Goal: Register for event/course

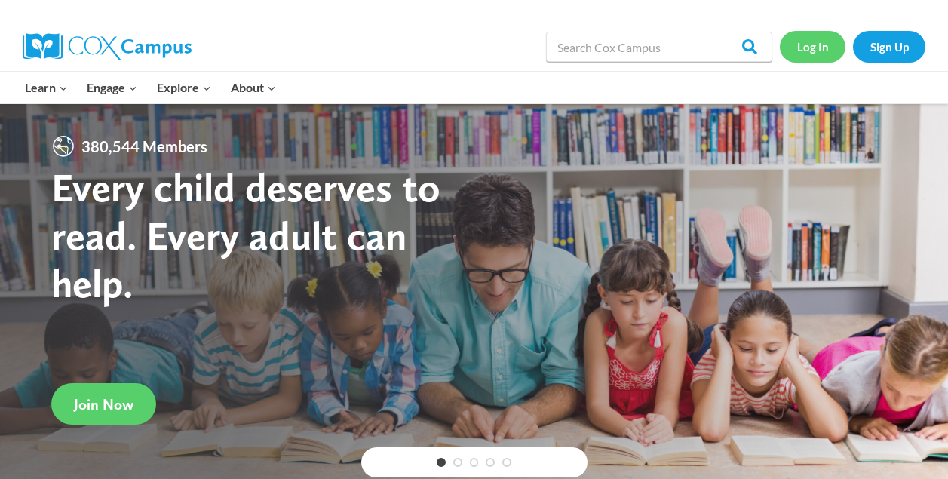
click at [817, 49] on link "Log In" at bounding box center [813, 46] width 66 height 31
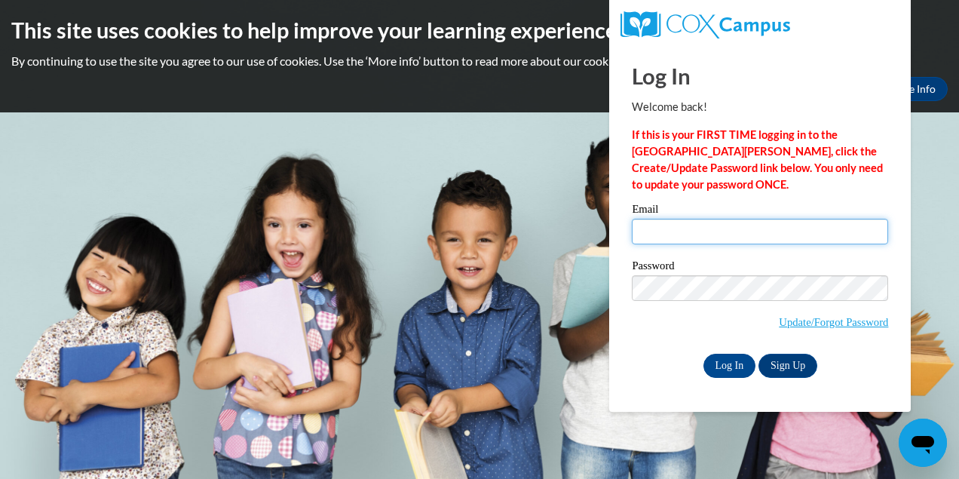
click at [721, 231] on input "Email" at bounding box center [760, 232] width 256 height 26
type input "kmlehman@waukesha.k12.wi.us"
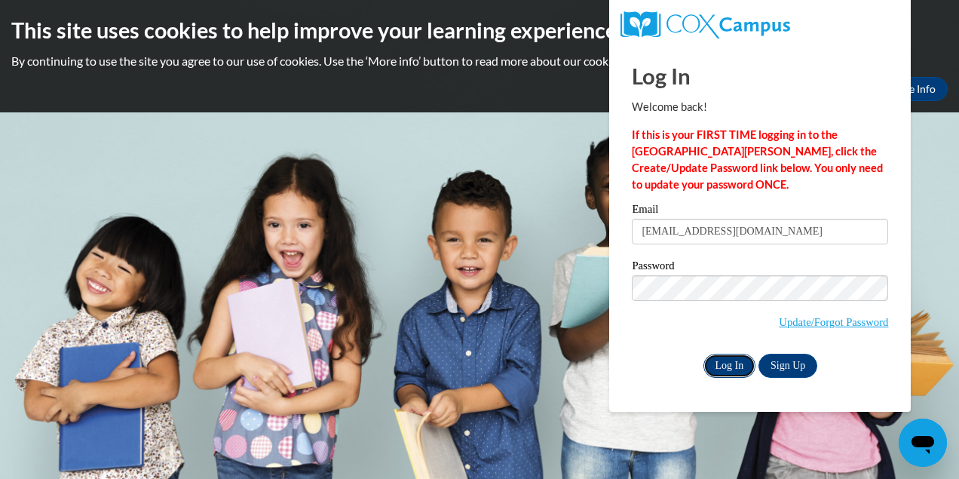
click at [739, 364] on input "Log In" at bounding box center [730, 366] width 53 height 24
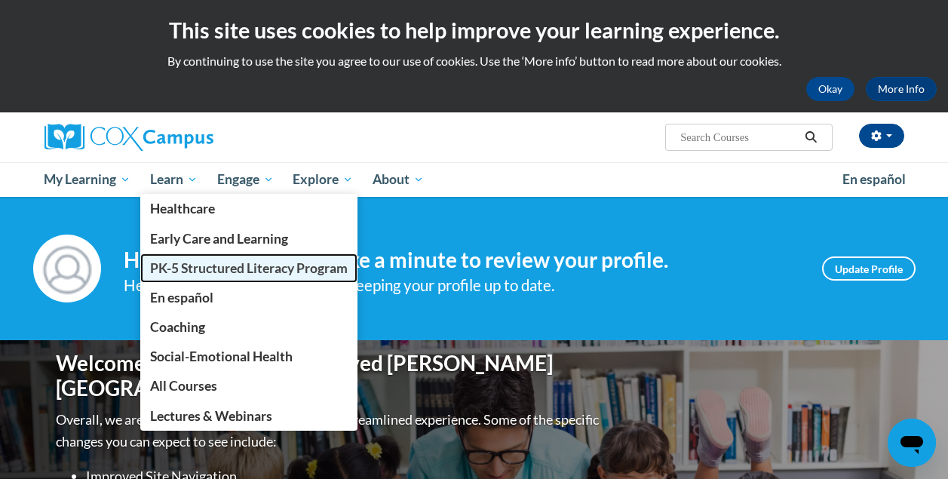
click at [190, 272] on span "PK-5 Structured Literacy Program" at bounding box center [249, 268] width 198 height 16
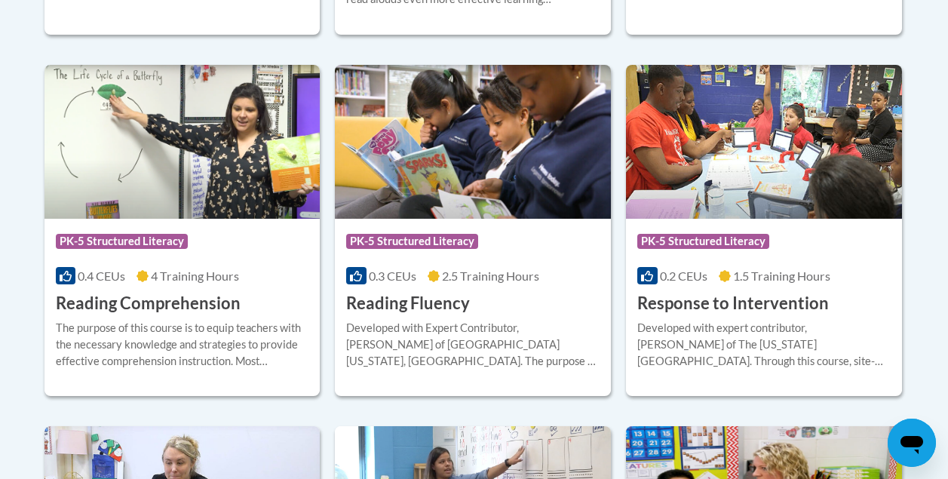
scroll to position [1429, 0]
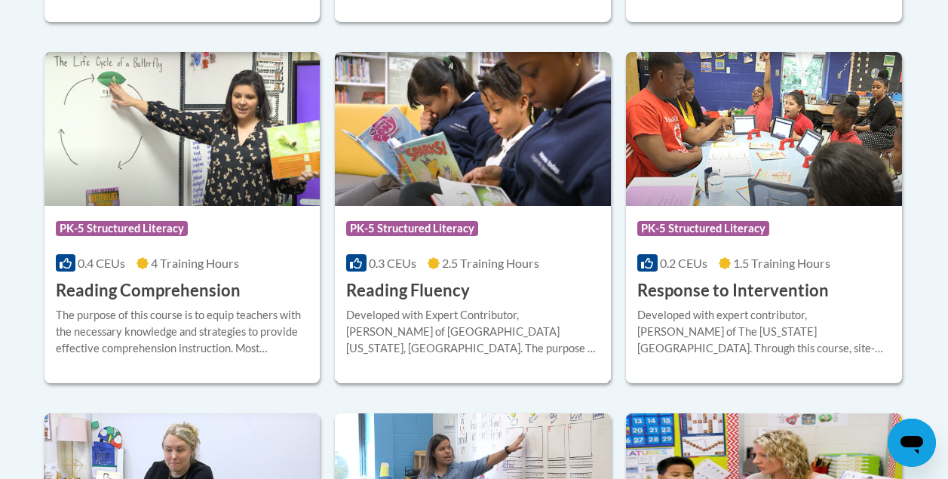
click at [418, 288] on h3 "Reading Fluency" at bounding box center [408, 290] width 124 height 23
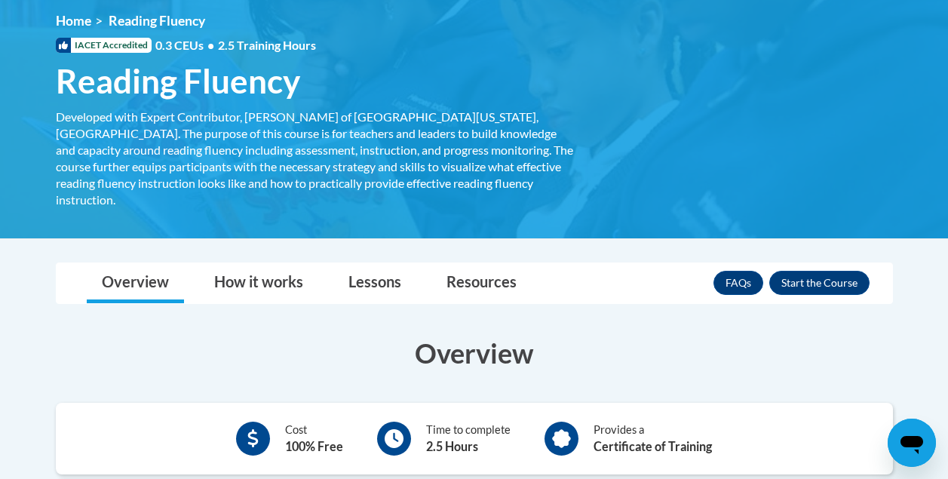
scroll to position [204, 0]
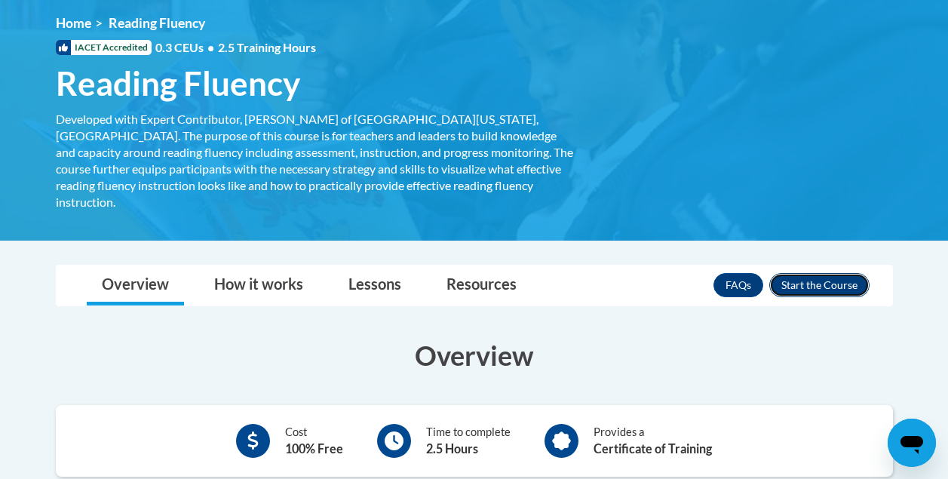
click at [824, 273] on button "Enroll" at bounding box center [819, 285] width 100 height 24
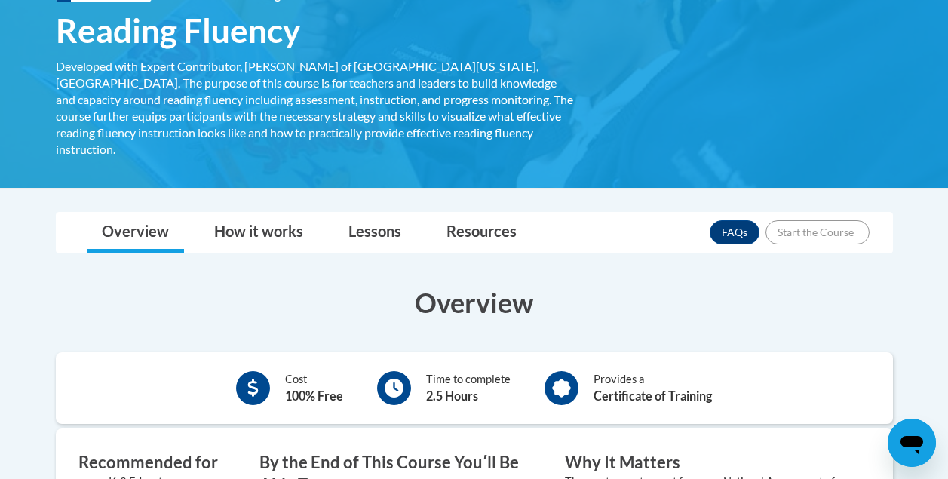
scroll to position [317, 0]
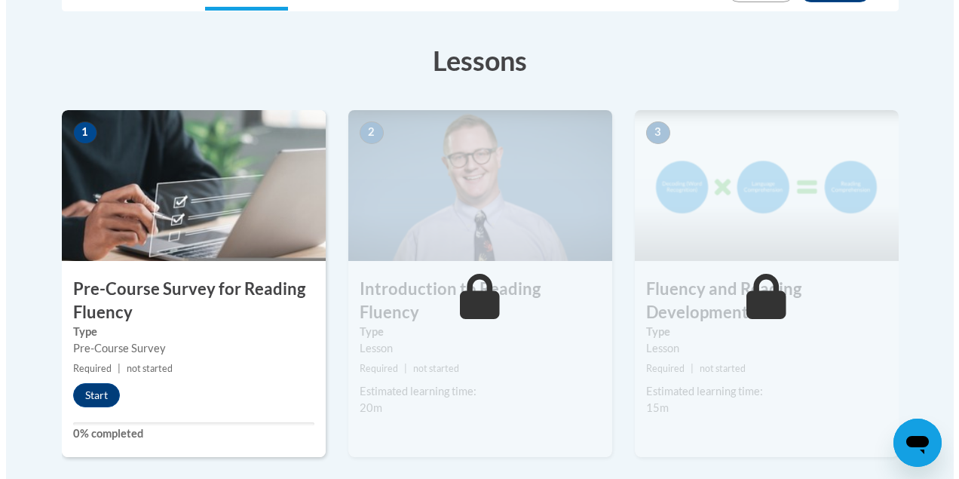
scroll to position [397, 0]
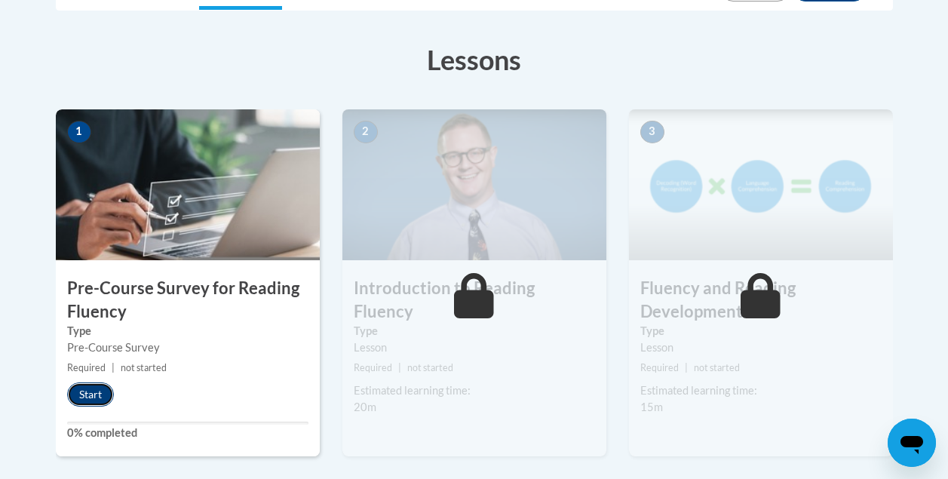
click at [86, 394] on button "Start" at bounding box center [90, 394] width 47 height 24
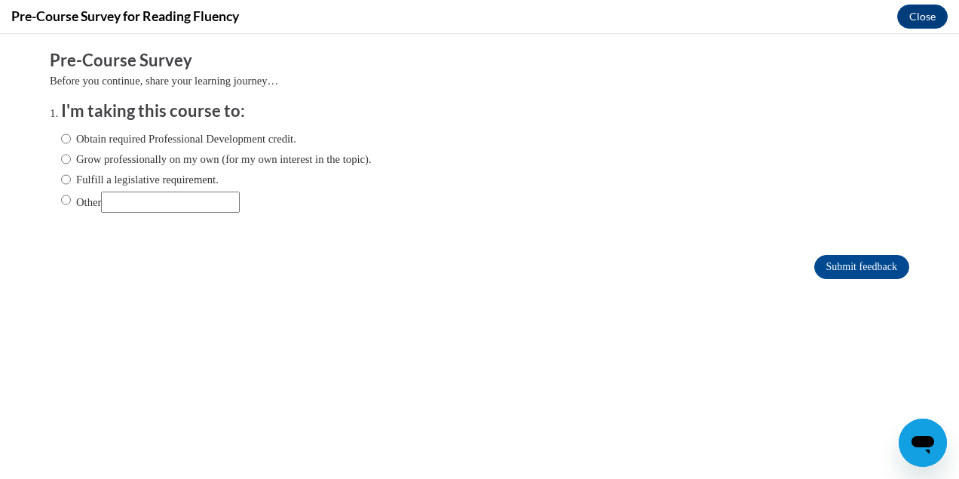
scroll to position [0, 0]
click at [61, 176] on input "Fulfill a legislative requirement." at bounding box center [66, 179] width 10 height 17
radio input "true"
click at [848, 262] on input "Submit feedback" at bounding box center [861, 267] width 95 height 24
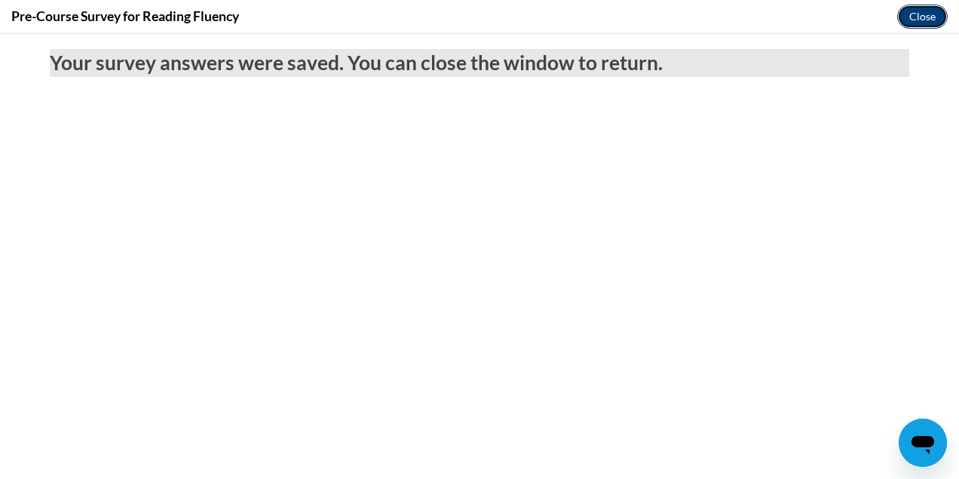
click at [929, 18] on button "Close" at bounding box center [922, 17] width 51 height 24
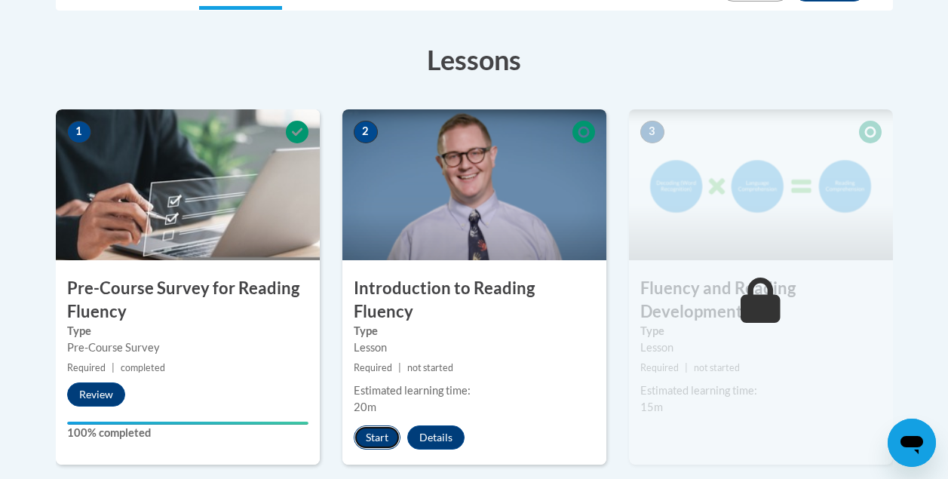
click at [380, 425] on button "Start" at bounding box center [377, 437] width 47 height 24
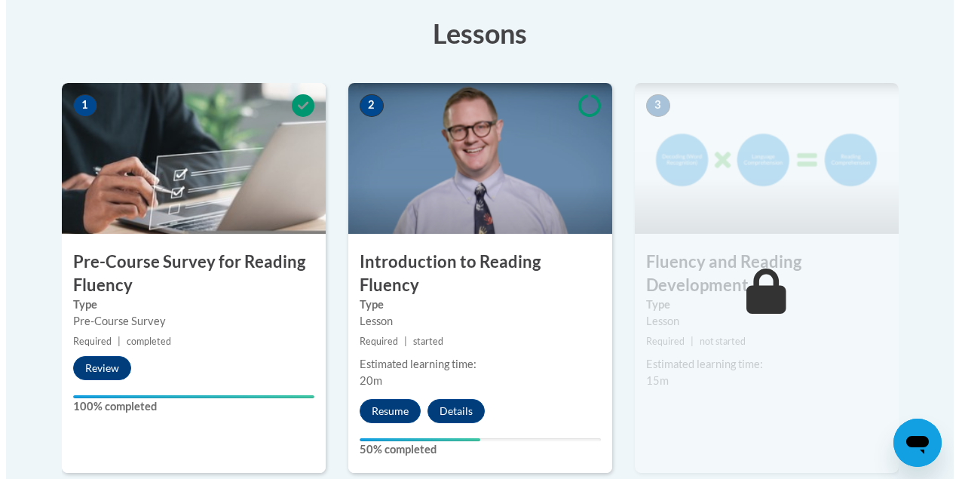
scroll to position [426, 0]
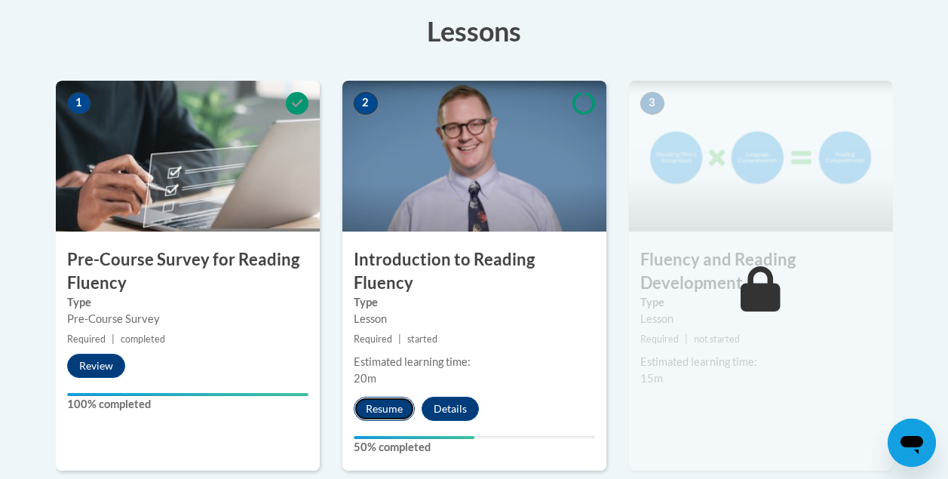
click at [381, 397] on button "Resume" at bounding box center [384, 409] width 61 height 24
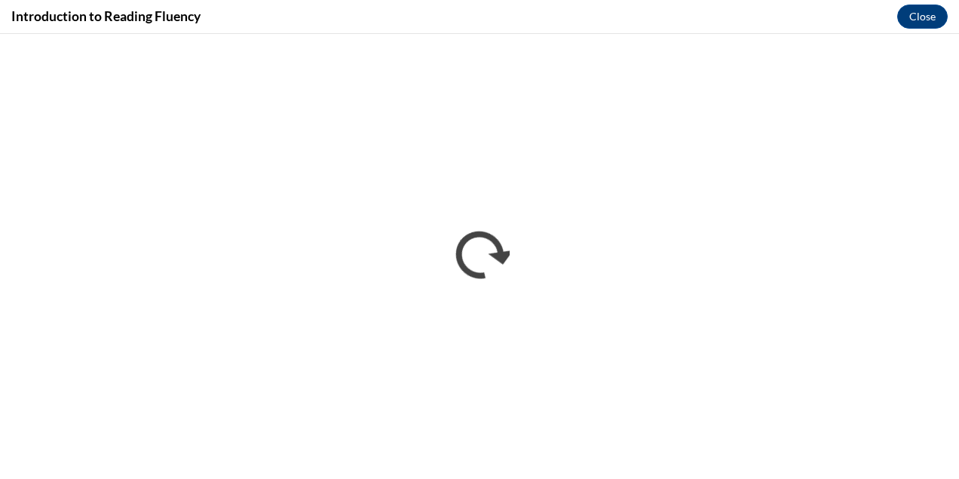
scroll to position [0, 0]
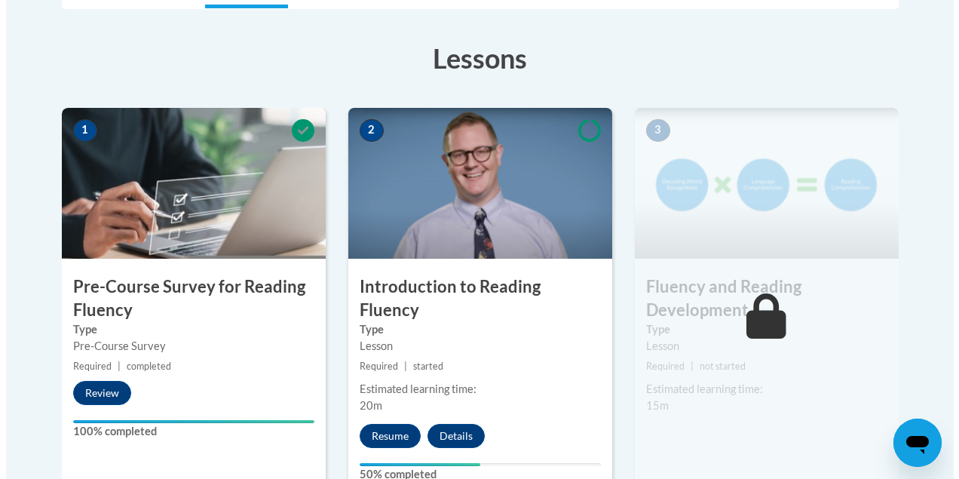
scroll to position [400, 0]
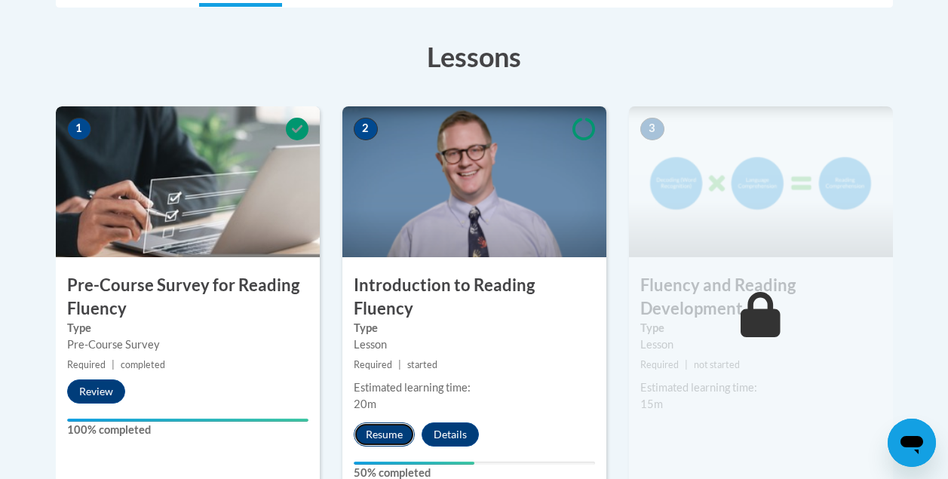
click at [386, 422] on button "Resume" at bounding box center [384, 434] width 61 height 24
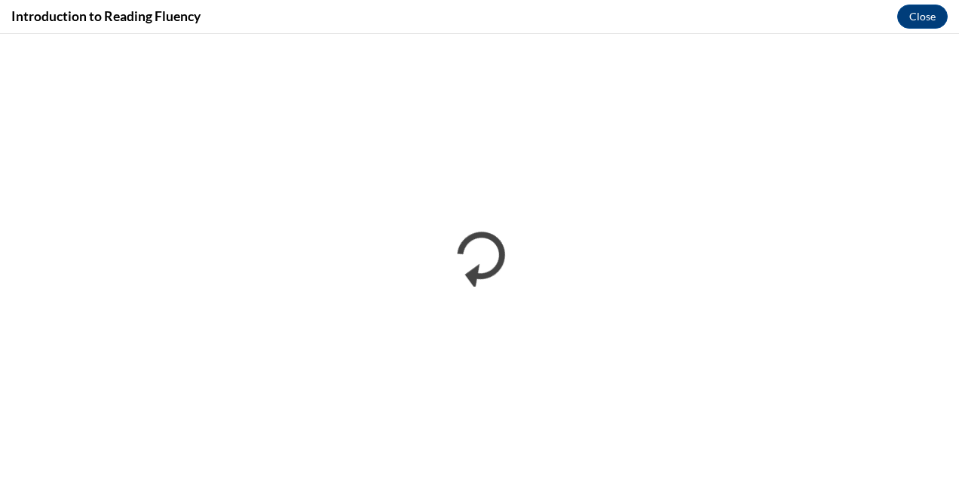
scroll to position [0, 0]
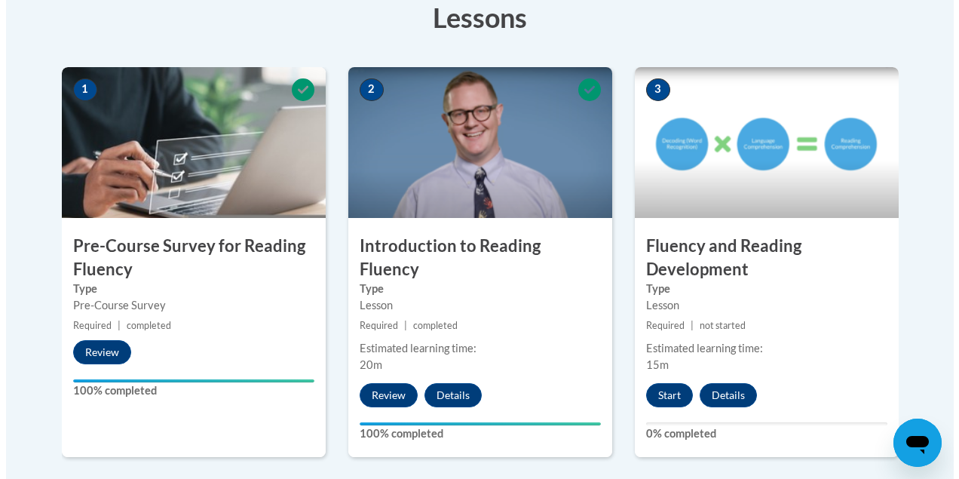
scroll to position [446, 0]
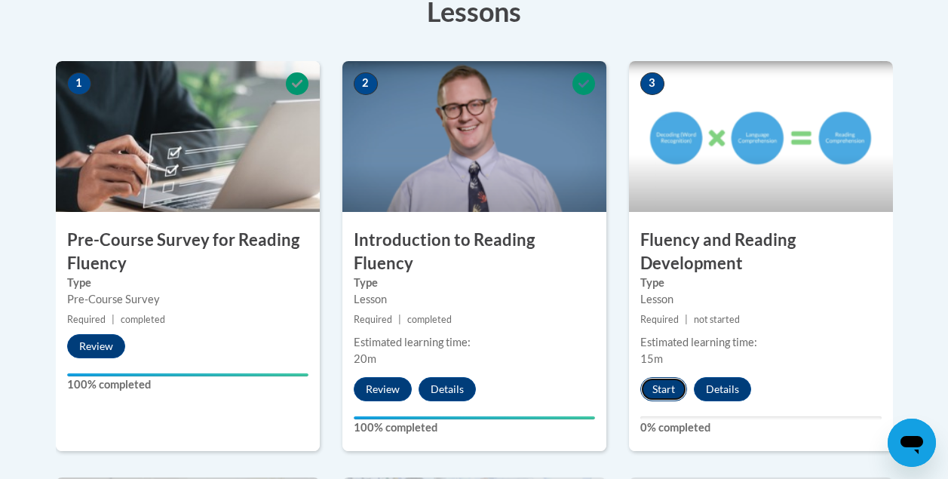
click at [663, 386] on button "Start" at bounding box center [663, 389] width 47 height 24
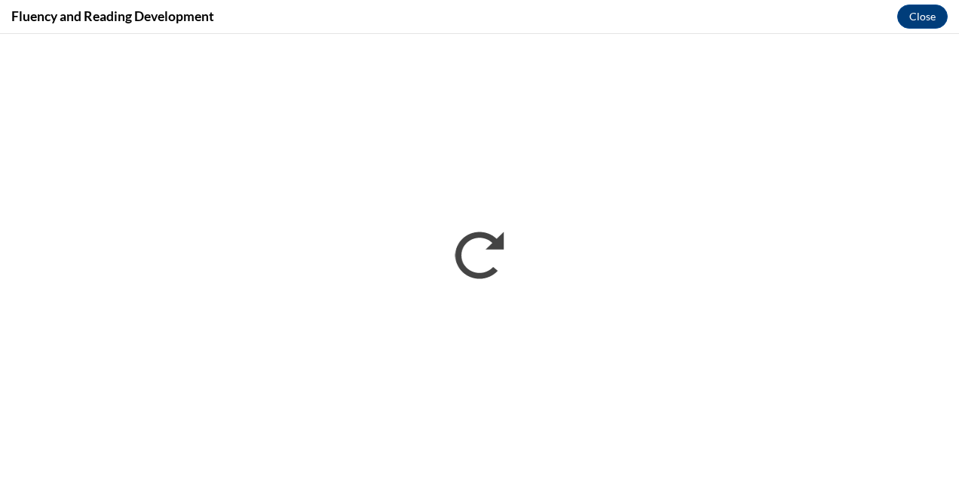
scroll to position [0, 0]
